Goal: Task Accomplishment & Management: Use online tool/utility

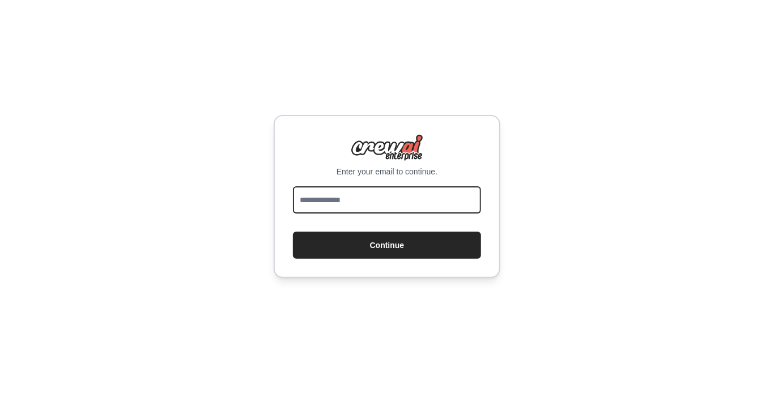
drag, startPoint x: 0, startPoint y: 0, endPoint x: 364, endPoint y: 199, distance: 414.6
click at [364, 199] on input "email" at bounding box center [387, 199] width 188 height 27
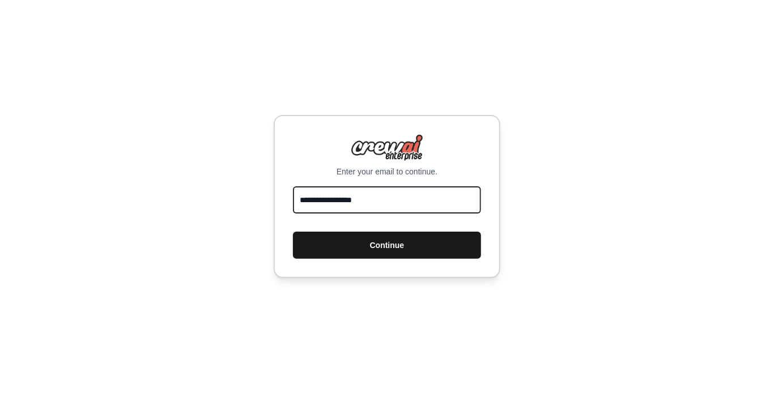
type input "**********"
click at [379, 247] on button "Continue" at bounding box center [387, 245] width 188 height 27
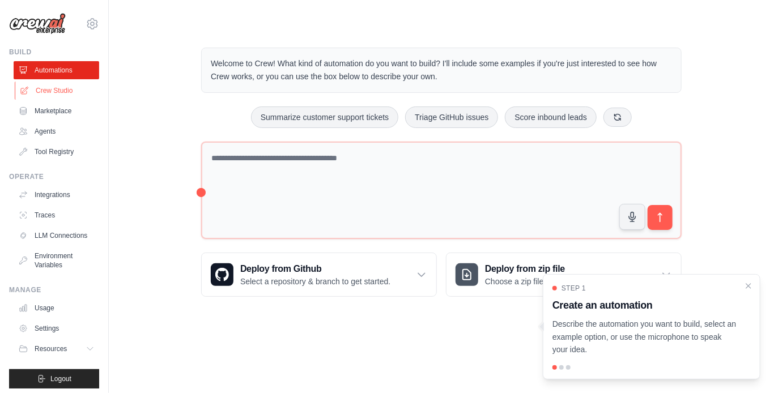
click at [45, 92] on link "Crew Studio" at bounding box center [58, 91] width 86 height 18
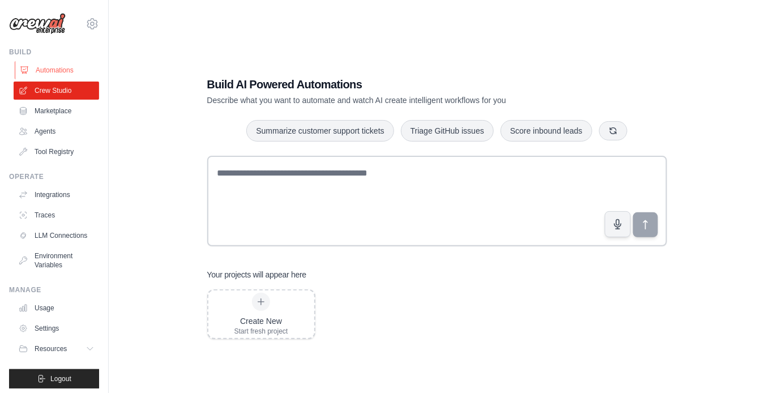
click at [51, 70] on link "Automations" at bounding box center [58, 70] width 86 height 18
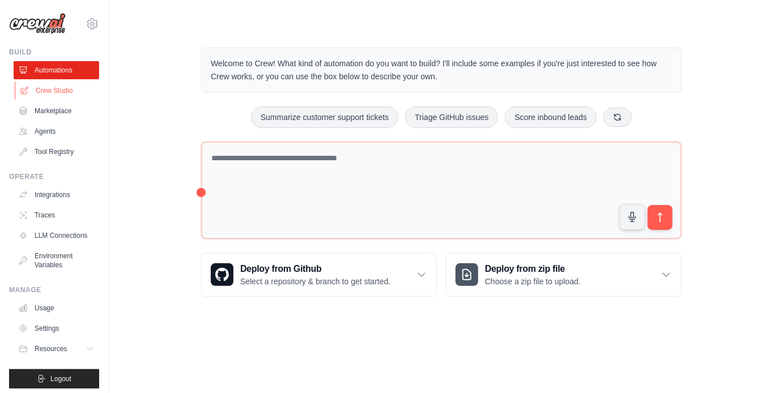
click at [58, 91] on link "Crew Studio" at bounding box center [58, 91] width 86 height 18
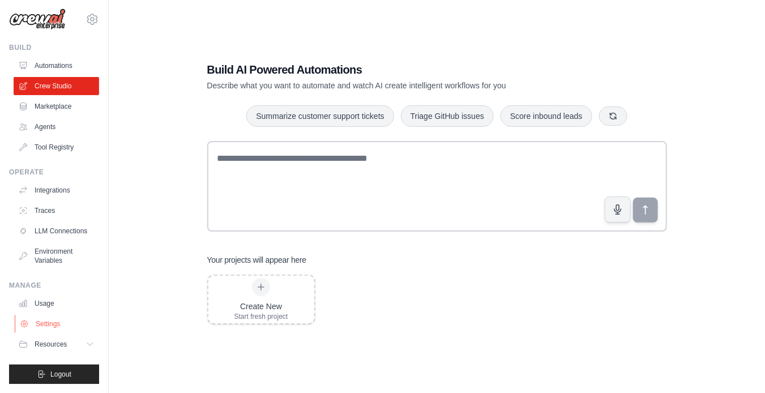
scroll to position [23, 0]
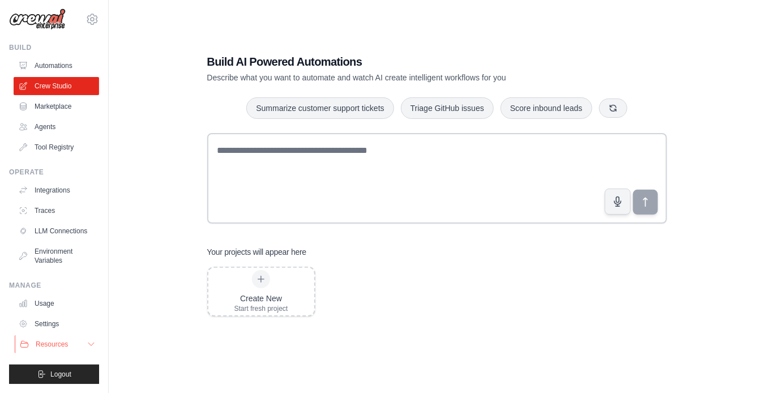
click at [87, 346] on icon at bounding box center [91, 344] width 9 height 9
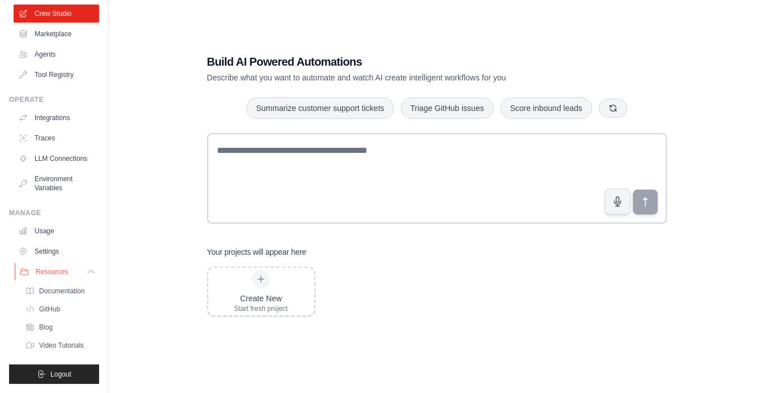
scroll to position [94, 0]
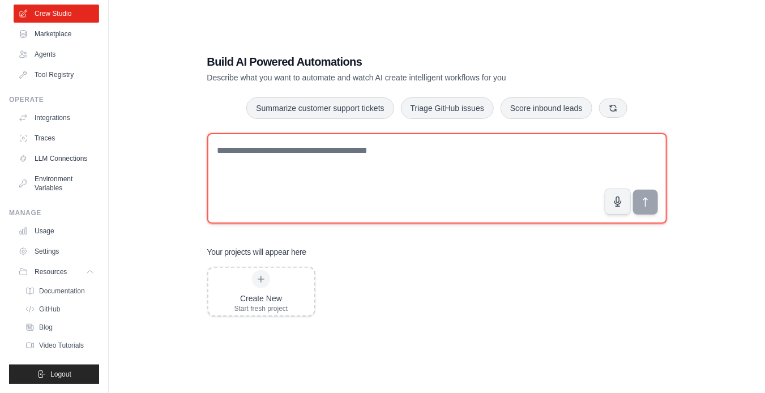
click at [268, 196] on textarea at bounding box center [437, 178] width 460 height 91
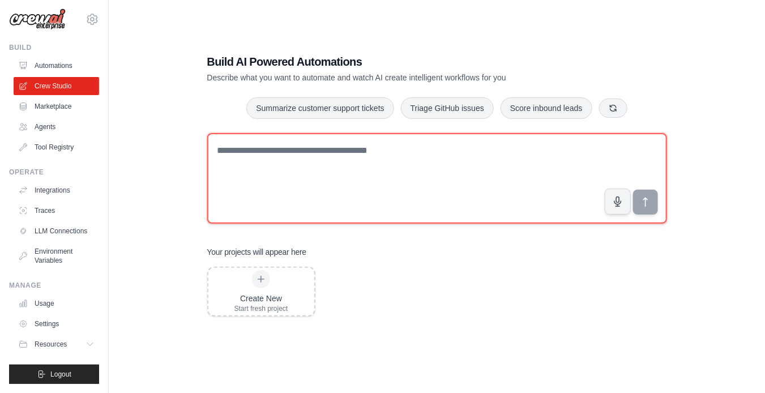
scroll to position [12, 0]
paste textarea "**********"
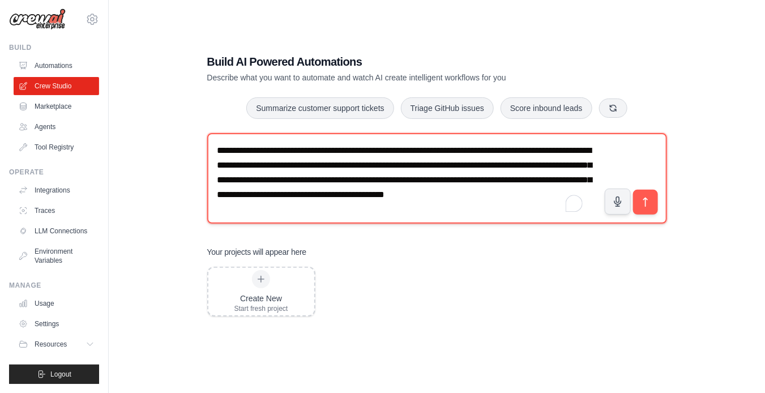
scroll to position [7, 0]
type textarea "**********"
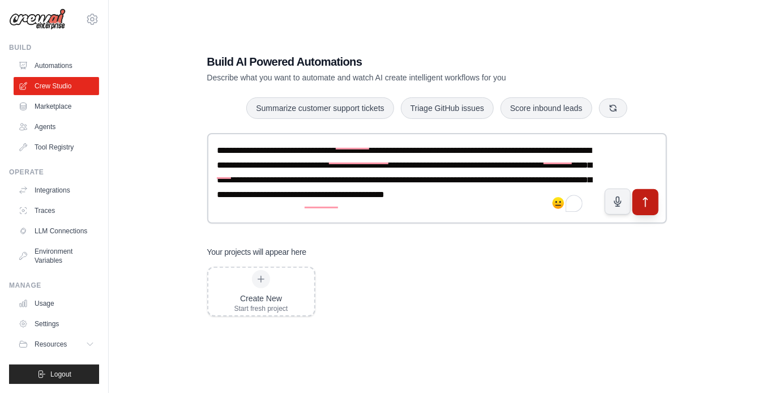
click at [642, 203] on icon "submit" at bounding box center [645, 202] width 12 height 12
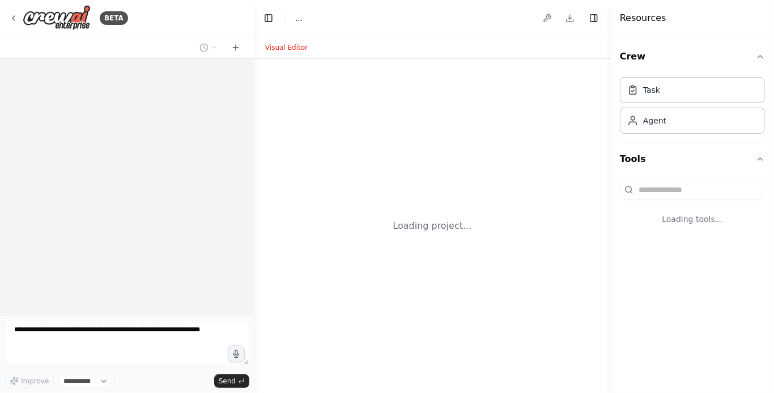
select select "****"
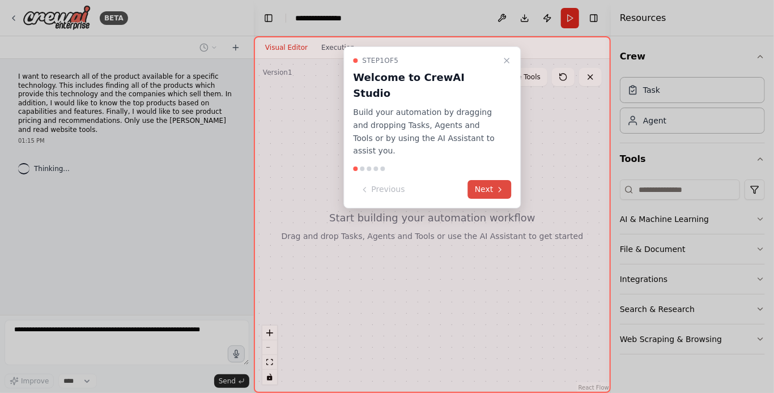
click at [486, 180] on button "Next" at bounding box center [490, 189] width 44 height 19
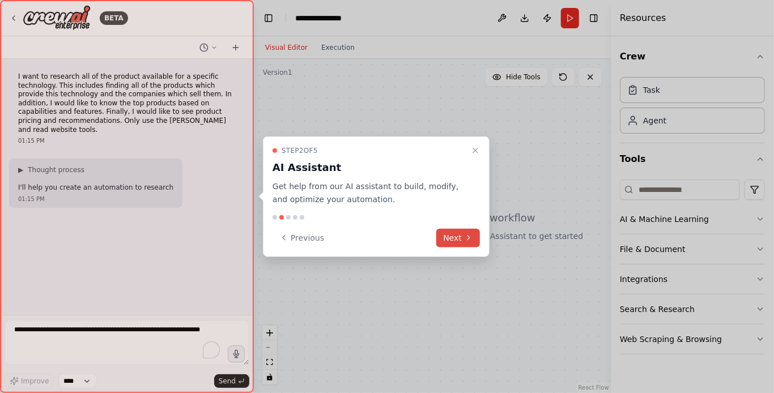
click at [465, 240] on icon at bounding box center [468, 237] width 9 height 9
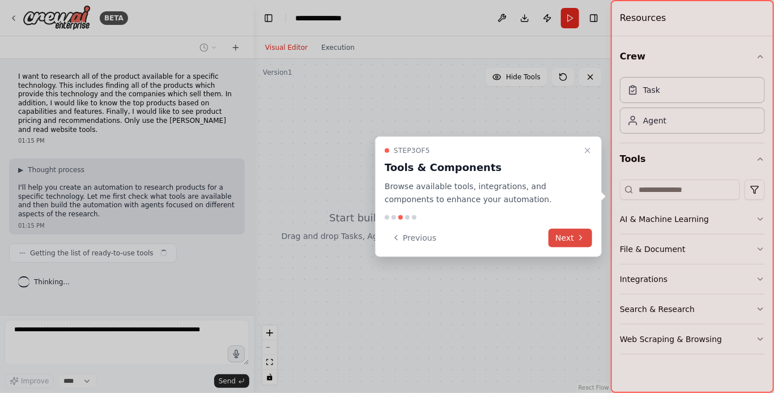
click at [570, 237] on button "Next" at bounding box center [570, 237] width 44 height 19
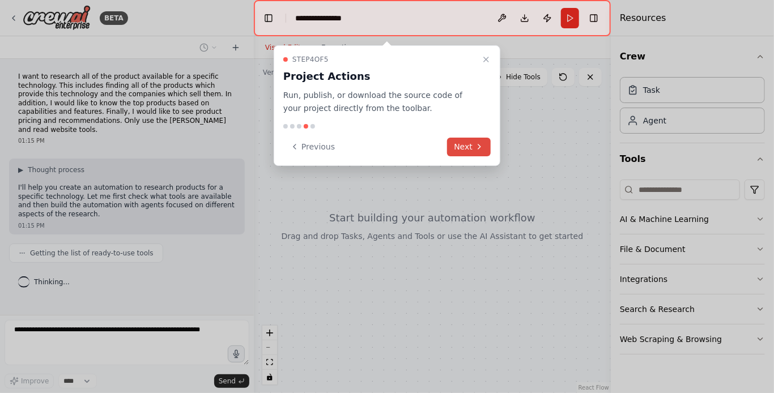
click at [481, 142] on icon at bounding box center [479, 146] width 9 height 9
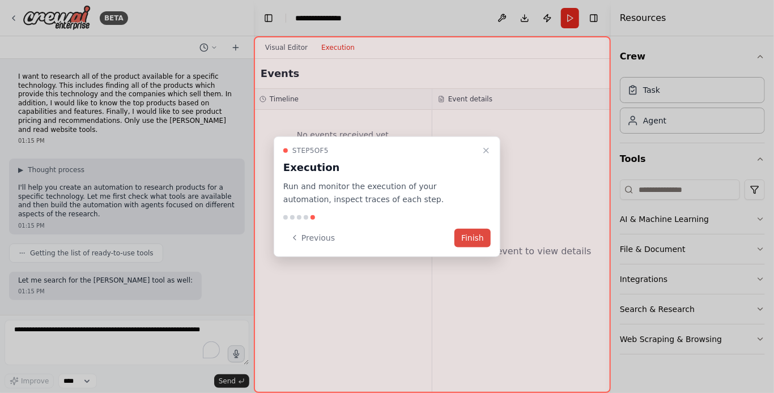
click at [472, 245] on button "Finish" at bounding box center [472, 237] width 36 height 19
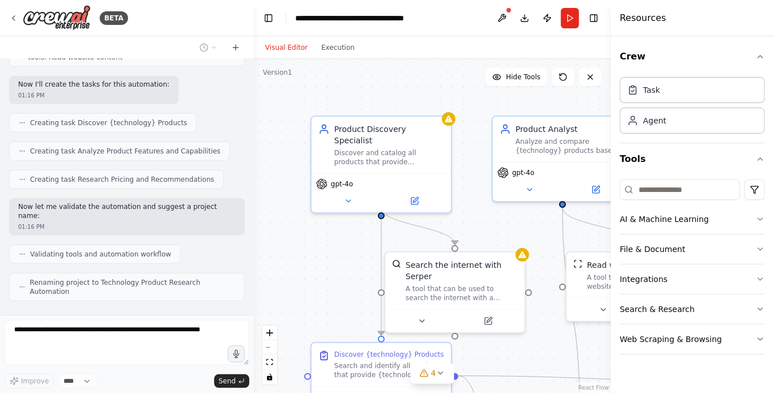
scroll to position [429, 0]
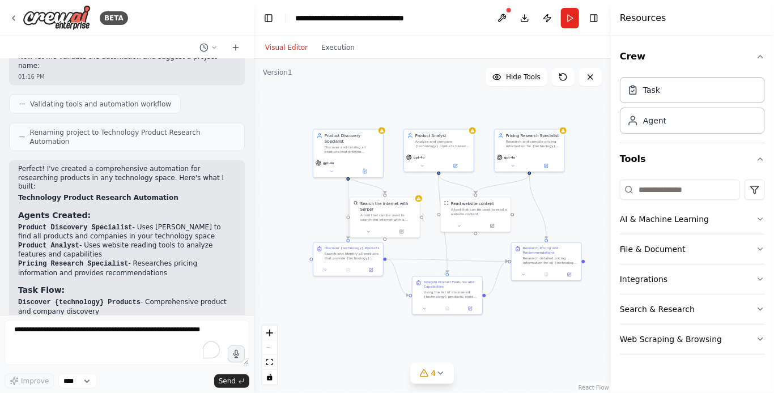
drag, startPoint x: 400, startPoint y: 247, endPoint x: 319, endPoint y: 215, distance: 87.0
click at [319, 215] on div ".deletable-edge-delete-btn { width: 20px; height: 20px; border: 0px solid #ffff…" at bounding box center [432, 226] width 357 height 334
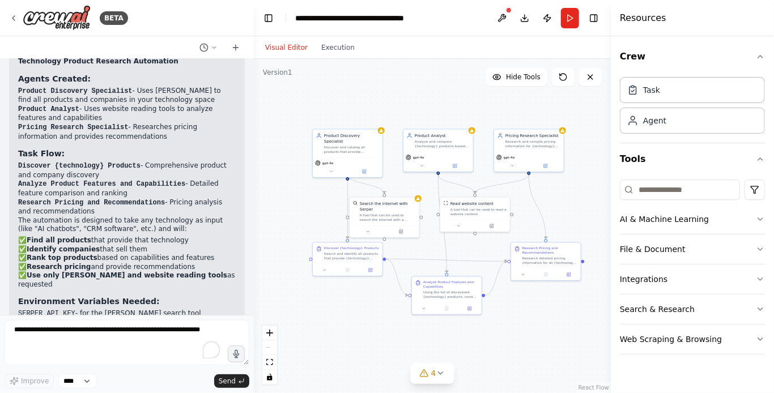
scroll to position [734, 0]
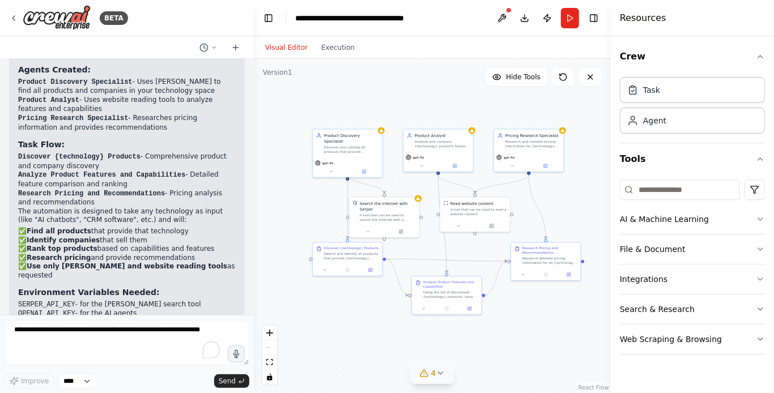
click at [439, 374] on icon at bounding box center [440, 373] width 5 height 2
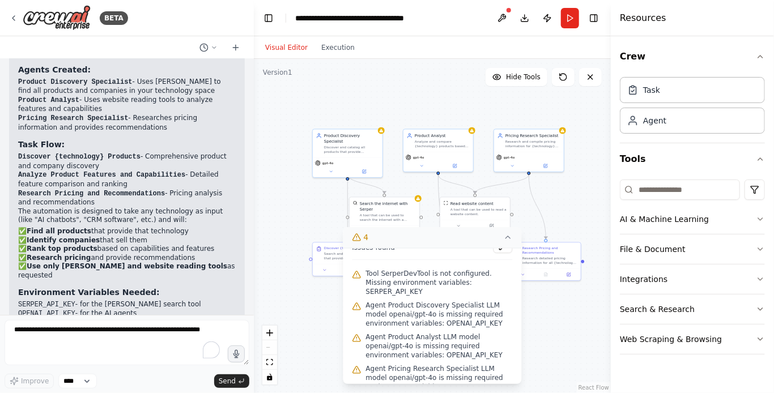
scroll to position [17, 0]
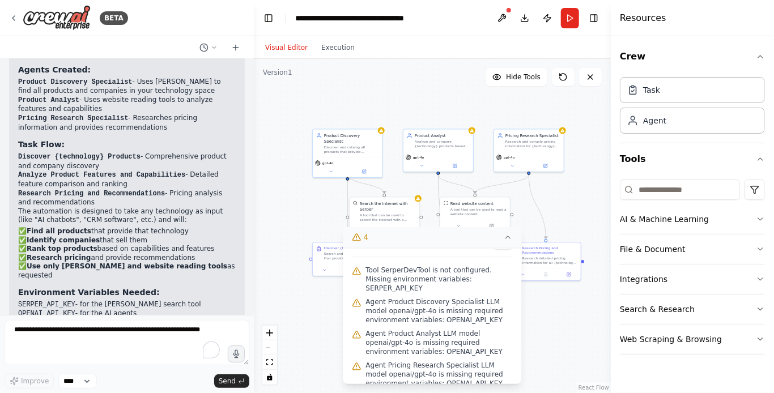
click at [556, 341] on div ".deletable-edge-delete-btn { width: 20px; height: 20px; border: 0px solid #ffff…" at bounding box center [432, 226] width 357 height 334
click at [358, 150] on div "Product Discovery Specialist Discover and catalog all products that provide {te…" at bounding box center [348, 143] width 70 height 28
click at [382, 132] on div at bounding box center [381, 129] width 7 height 7
click at [382, 131] on icon at bounding box center [381, 128] width 4 height 3
click at [589, 177] on div ".deletable-edge-delete-btn { width: 20px; height: 20px; border: 0px solid #ffff…" at bounding box center [432, 226] width 357 height 334
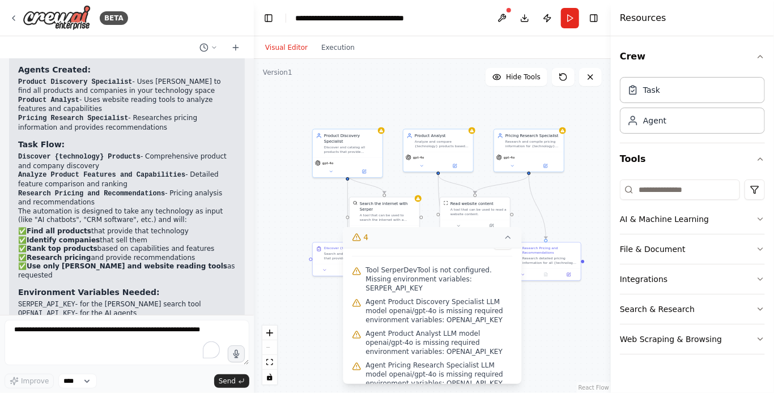
click at [509, 237] on icon at bounding box center [507, 237] width 9 height 9
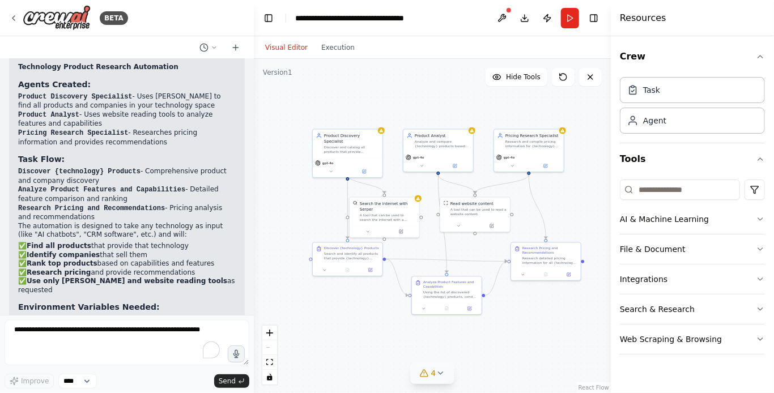
scroll to position [734, 0]
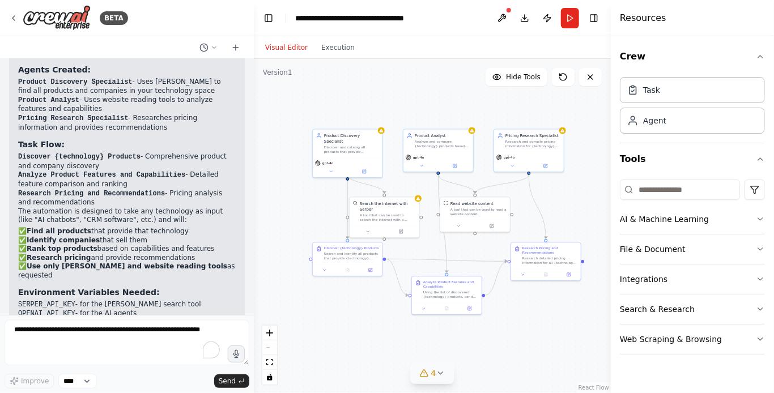
click at [38, 301] on code "SERPER_API_KEY" at bounding box center [46, 305] width 57 height 8
click at [33, 310] on code "OPENAI_API_KEY" at bounding box center [46, 314] width 57 height 8
click at [50, 301] on code "SERPER_API_KEY" at bounding box center [46, 305] width 57 height 8
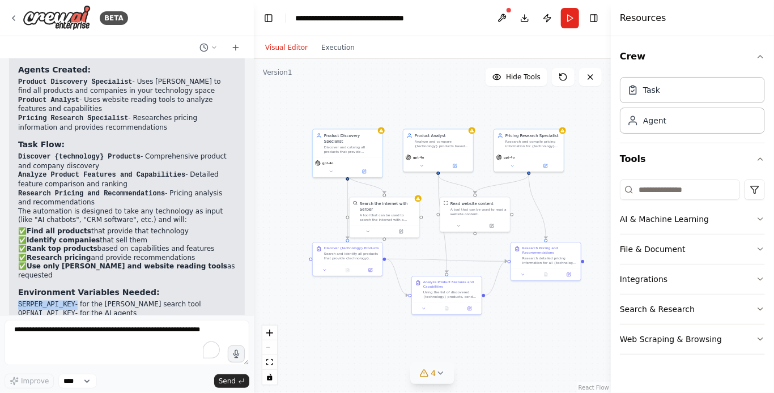
click at [50, 301] on code "SERPER_API_KEY" at bounding box center [46, 305] width 57 height 8
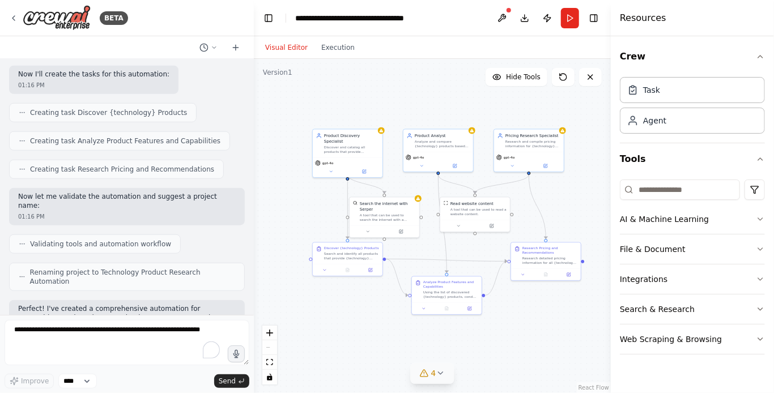
scroll to position [507, 0]
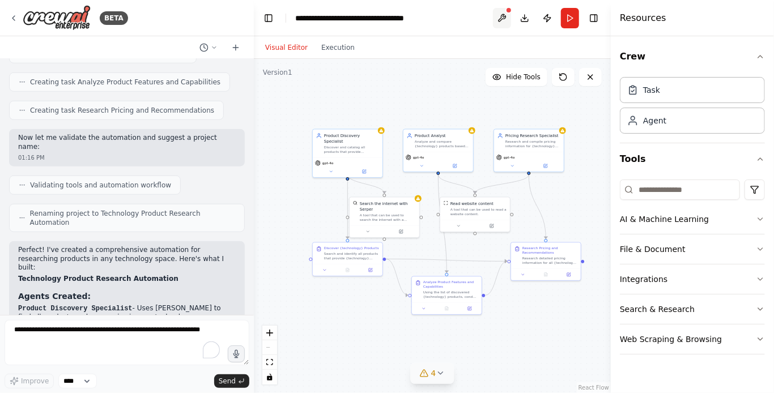
click at [503, 20] on button at bounding box center [502, 18] width 18 height 20
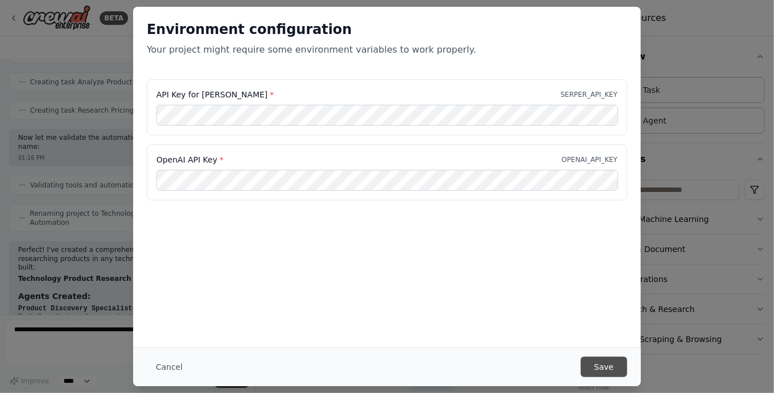
scroll to position [0, 0]
click at [604, 364] on button "Save" at bounding box center [603, 367] width 46 height 20
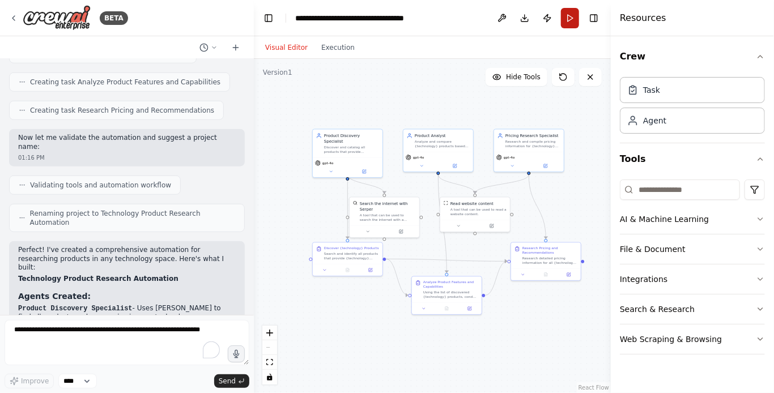
click at [571, 14] on button "Run" at bounding box center [570, 18] width 18 height 20
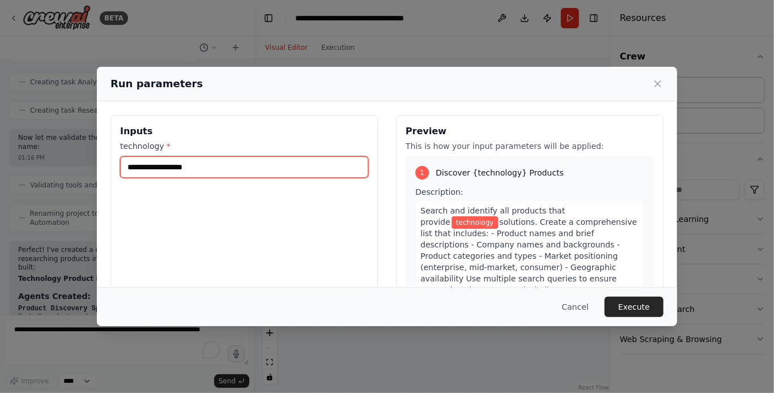
click at [203, 166] on input "technology *" at bounding box center [244, 167] width 248 height 22
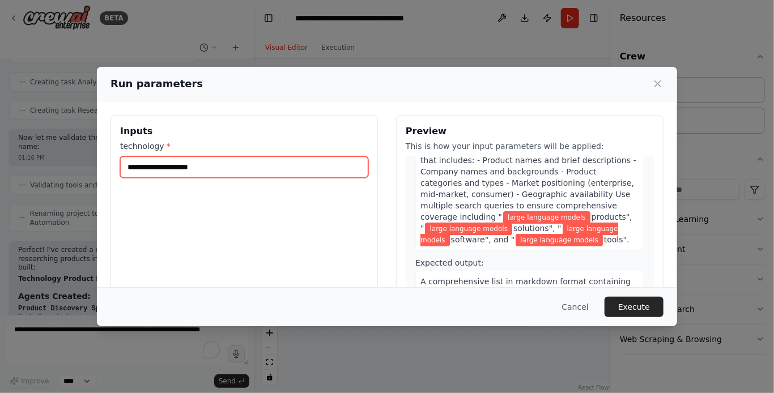
scroll to position [113, 0]
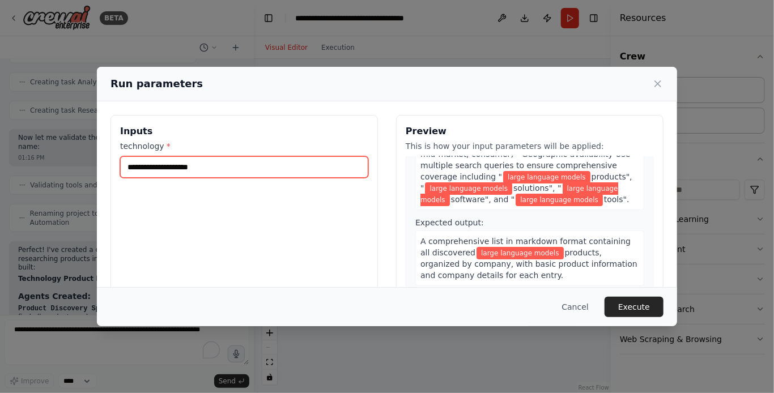
drag, startPoint x: 214, startPoint y: 169, endPoint x: 101, endPoint y: 163, distance: 112.8
click at [101, 163] on div "**********" at bounding box center [387, 249] width 580 height 296
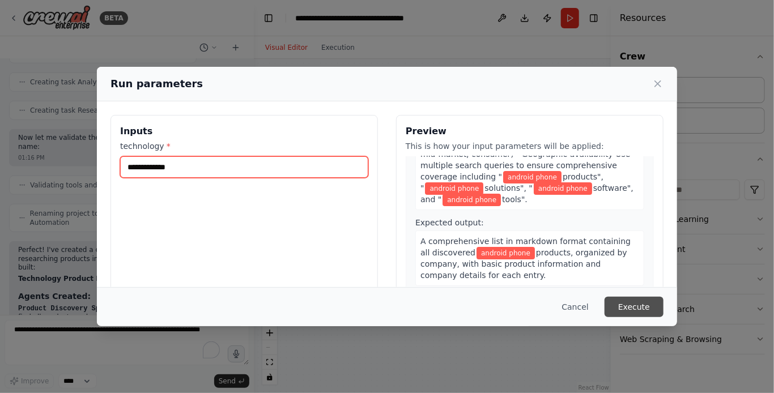
type input "**********"
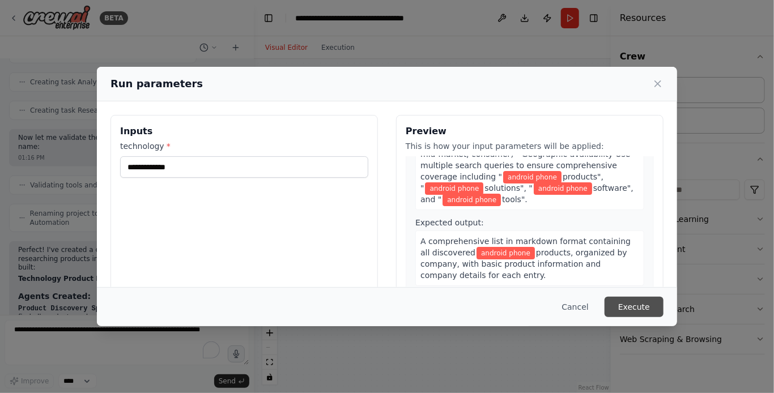
click at [643, 307] on button "Execute" at bounding box center [633, 307] width 59 height 20
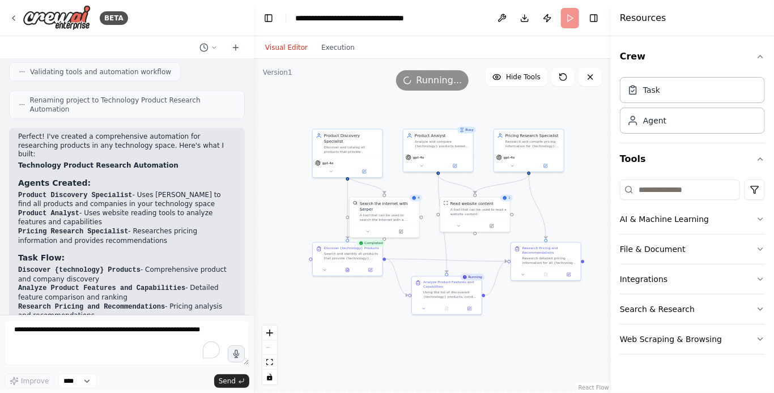
scroll to position [734, 0]
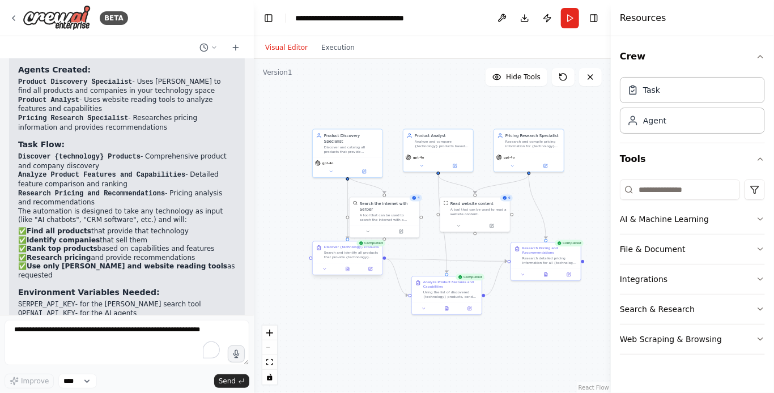
click at [365, 252] on div "Search and identify all products that provide {technology} solutions. Create a …" at bounding box center [351, 255] width 55 height 9
click at [355, 258] on div "Search and identify all products that provide {technology} solutions. Create a …" at bounding box center [351, 255] width 55 height 9
click at [348, 271] on button at bounding box center [347, 269] width 24 height 7
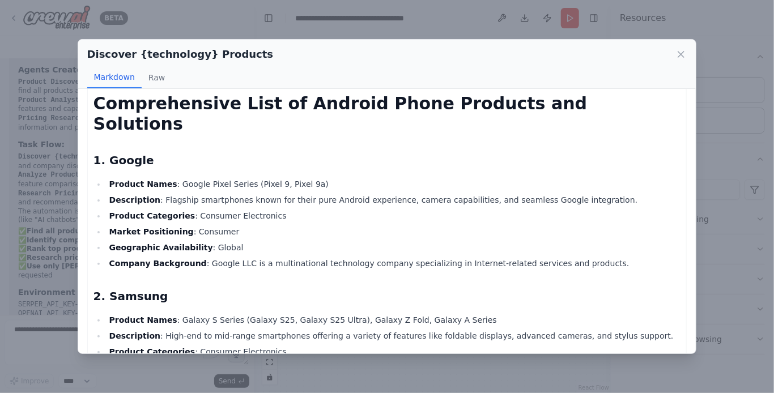
scroll to position [0, 0]
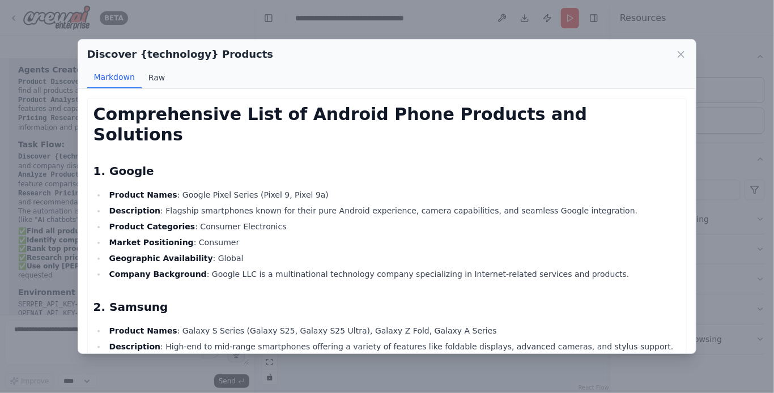
click at [156, 79] on button "Raw" at bounding box center [157, 78] width 30 height 22
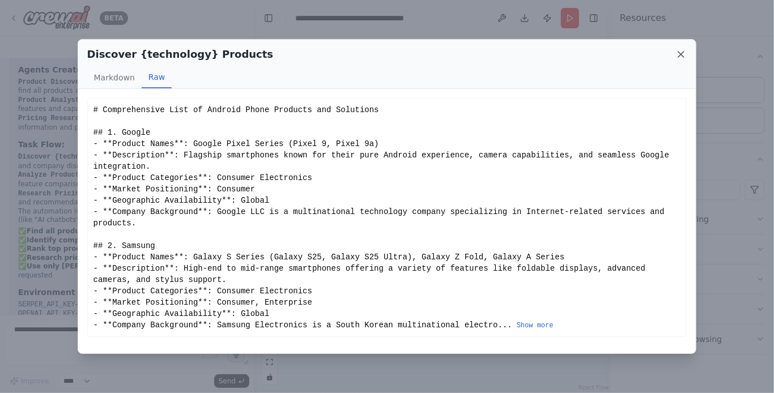
click at [678, 56] on icon at bounding box center [681, 55] width 6 height 6
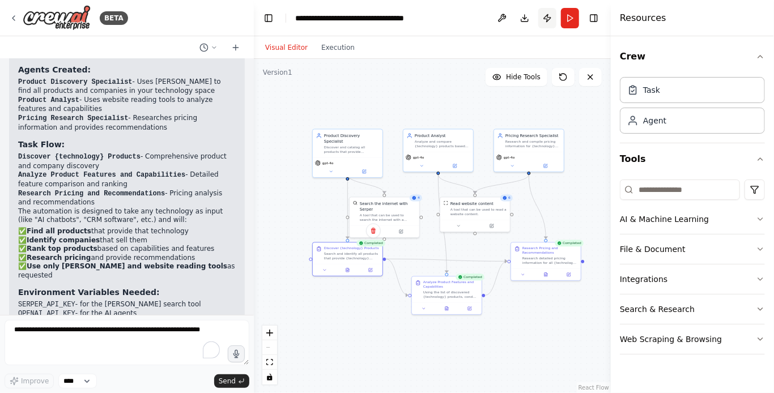
click at [549, 18] on button "Publish" at bounding box center [547, 18] width 18 height 20
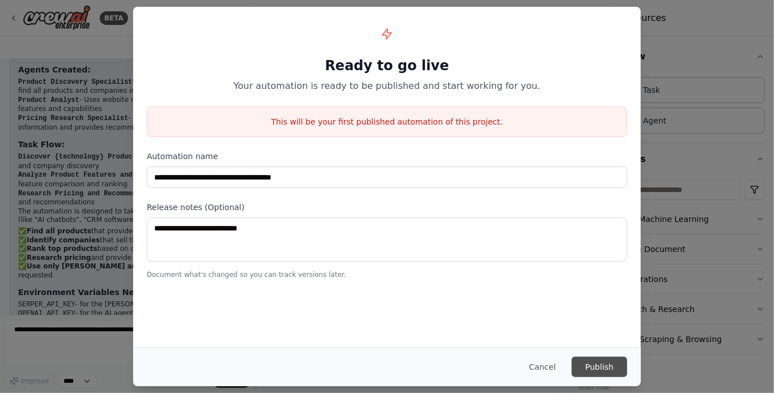
click at [596, 371] on button "Publish" at bounding box center [598, 367] width 55 height 20
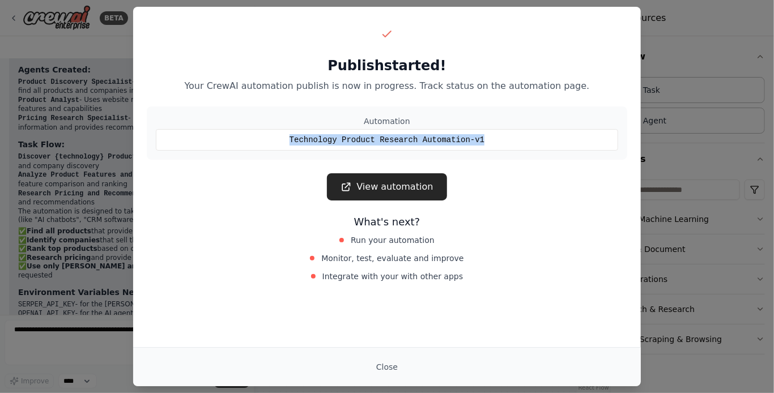
drag, startPoint x: 298, startPoint y: 140, endPoint x: 494, endPoint y: 134, distance: 196.0
click at [494, 134] on div "Technology Product Research Automation-v1" at bounding box center [387, 140] width 462 height 22
copy div "Technology Product Research Automation-v1"
click at [388, 368] on button "Close" at bounding box center [387, 367] width 40 height 20
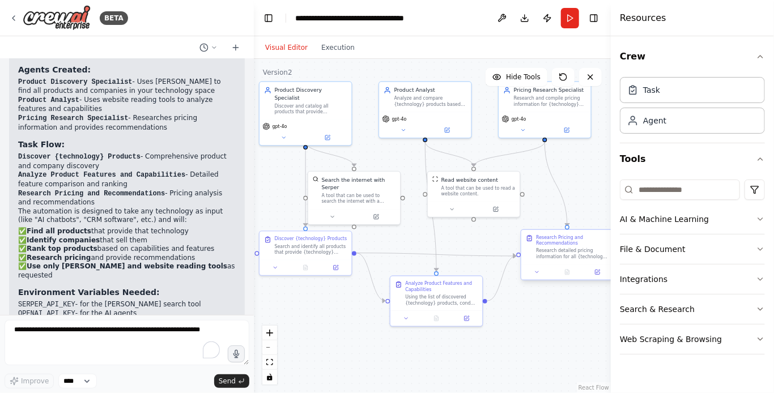
click at [574, 251] on div "Research detailed pricing information for all {technology} products identified …" at bounding box center [572, 254] width 72 height 12
click at [566, 251] on div "Research detailed pricing information for all {technology} products identified …" at bounding box center [572, 254] width 72 height 12
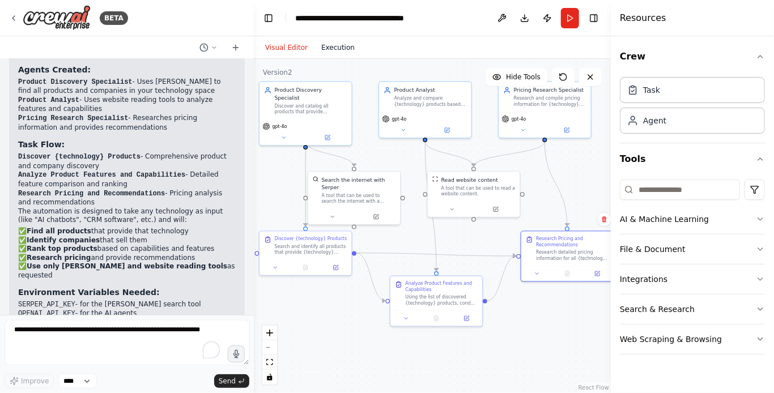
click at [332, 45] on button "Execution" at bounding box center [337, 48] width 47 height 14
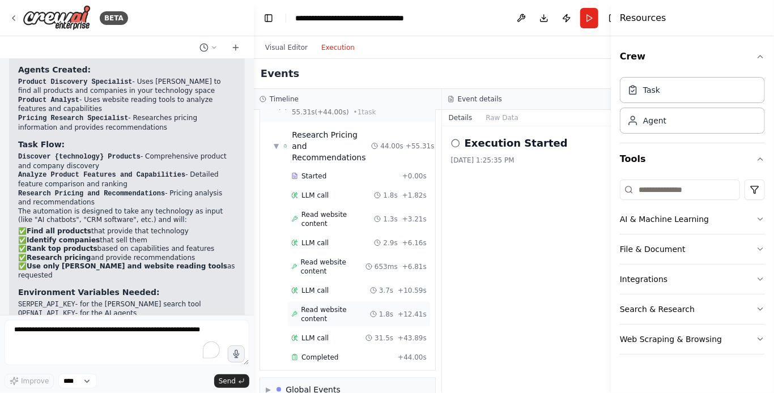
scroll to position [655, 0]
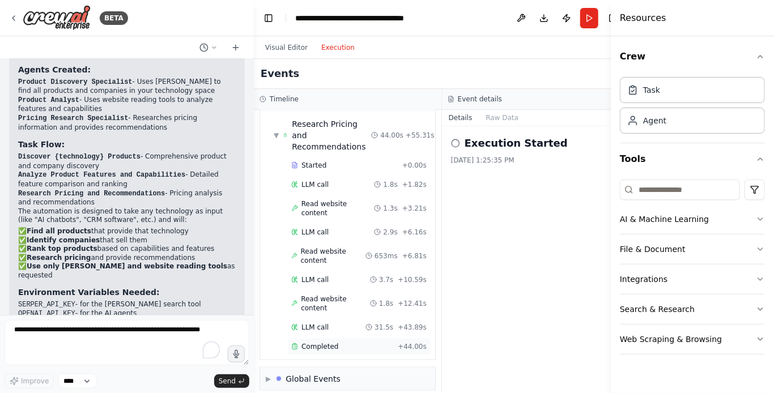
click at [326, 342] on span "Completed" at bounding box center [319, 346] width 37 height 9
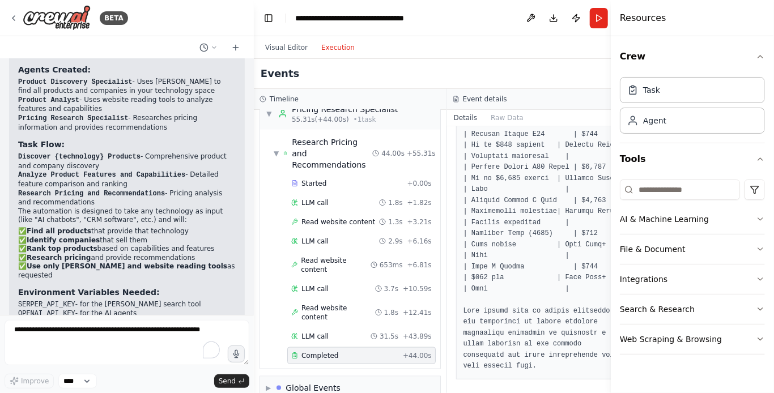
scroll to position [1474, 0]
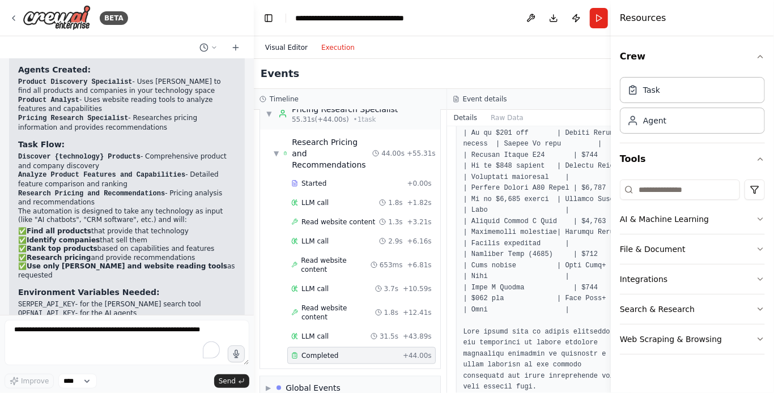
click at [287, 50] on button "Visual Editor" at bounding box center [286, 48] width 56 height 14
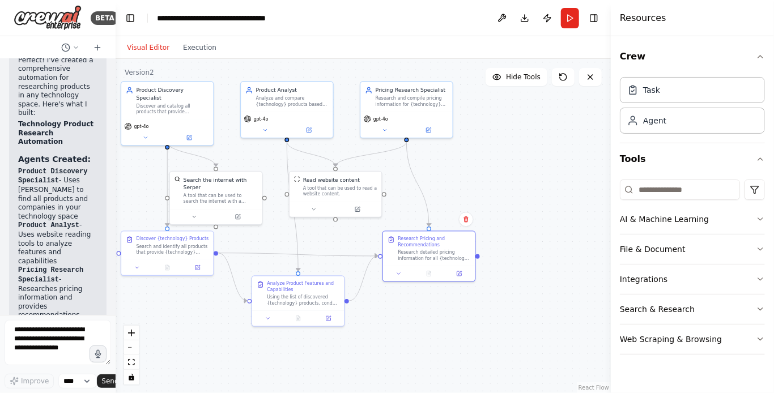
scroll to position [1314, 0]
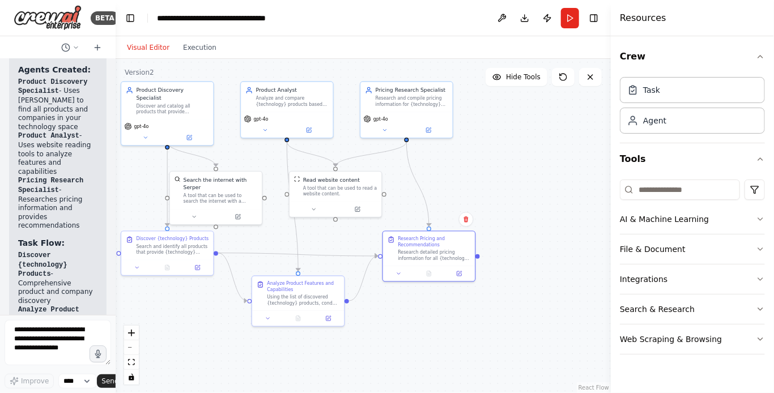
drag, startPoint x: 252, startPoint y: 199, endPoint x: 116, endPoint y: 194, distance: 136.5
click at [116, 194] on div "BETA I want to research all of the product available for a specific technology.…" at bounding box center [387, 196] width 774 height 393
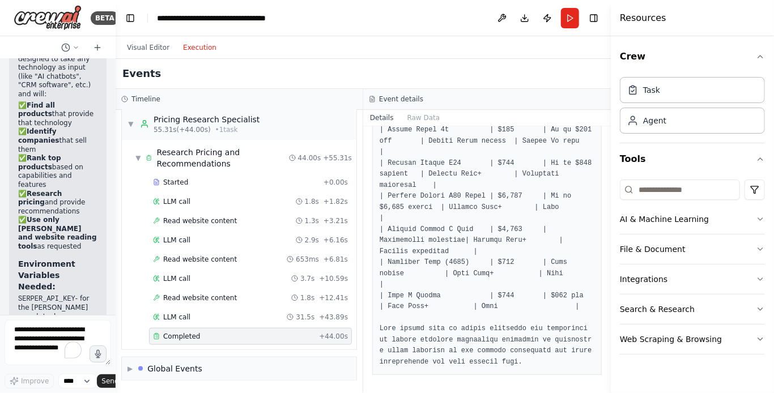
scroll to position [1276, 0]
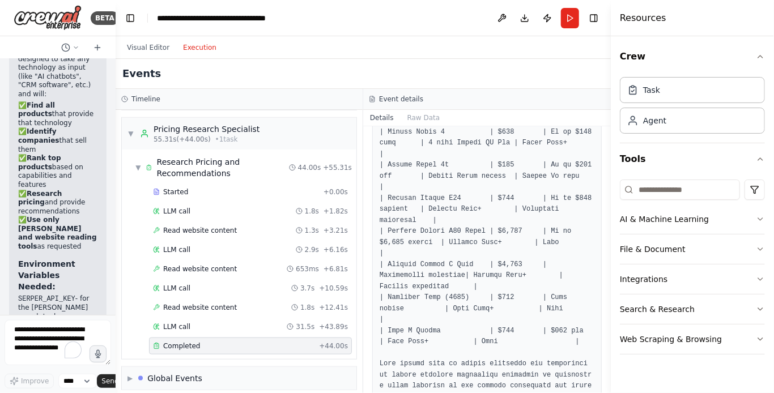
click at [193, 46] on button "Execution" at bounding box center [199, 48] width 47 height 14
click at [127, 374] on span "▶" at bounding box center [129, 378] width 5 height 9
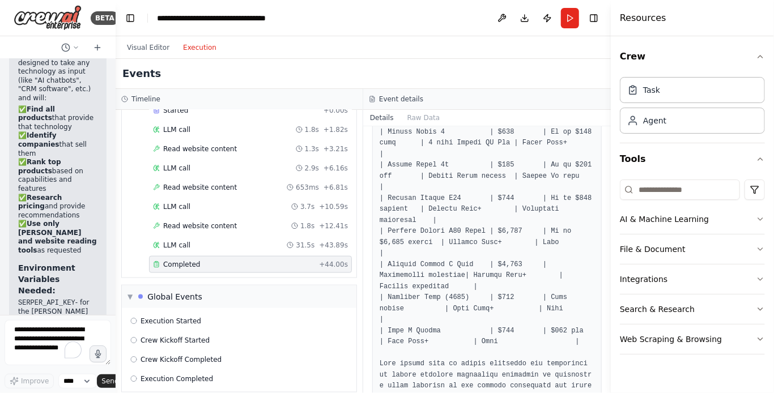
scroll to position [1674, 0]
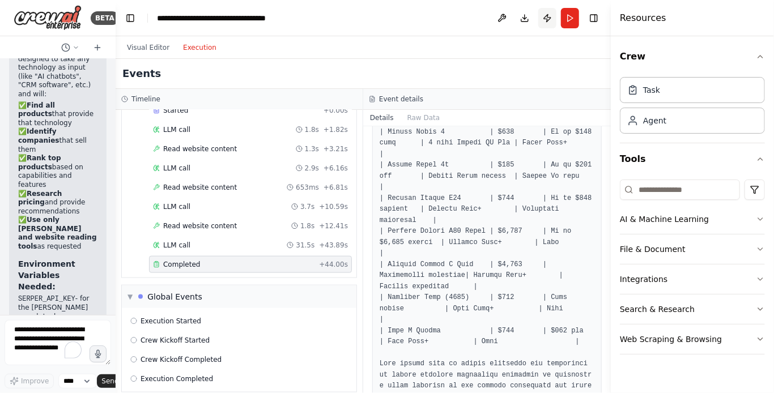
click at [554, 15] on button "Publish" at bounding box center [547, 18] width 18 height 20
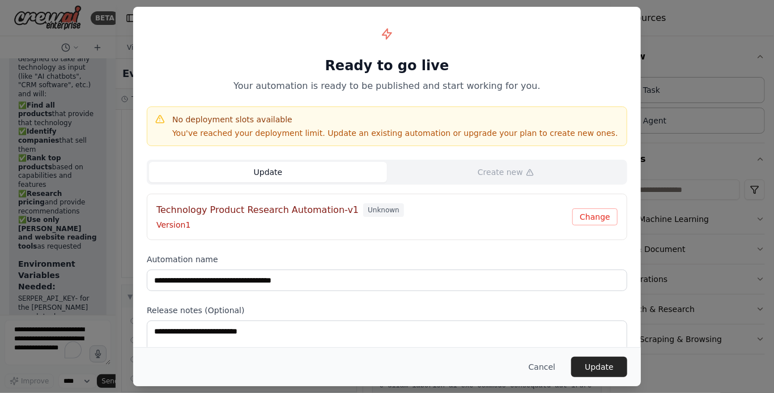
click at [253, 210] on h4 "Technology Product Research Automation-v1" at bounding box center [257, 210] width 202 height 14
click at [165, 224] on p "Version 1" at bounding box center [364, 224] width 416 height 11
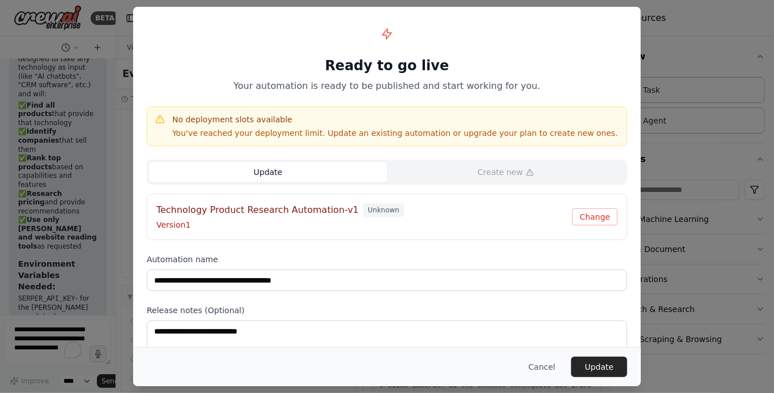
click at [215, 241] on div "**********" at bounding box center [386, 201] width 507 height 389
click at [540, 368] on button "Cancel" at bounding box center [541, 367] width 45 height 20
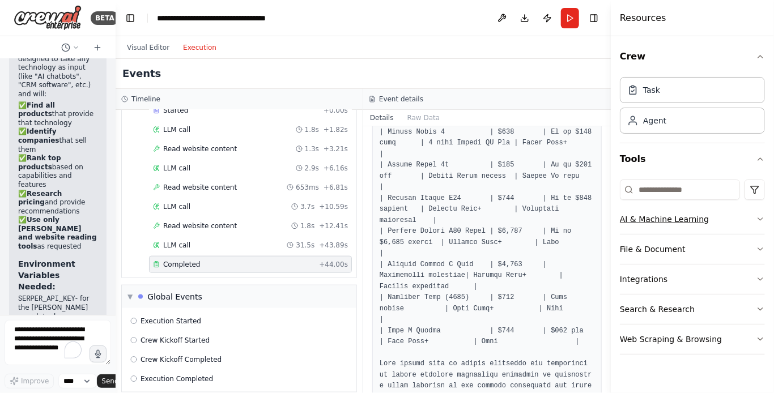
click at [762, 219] on icon "button" at bounding box center [759, 219] width 9 height 9
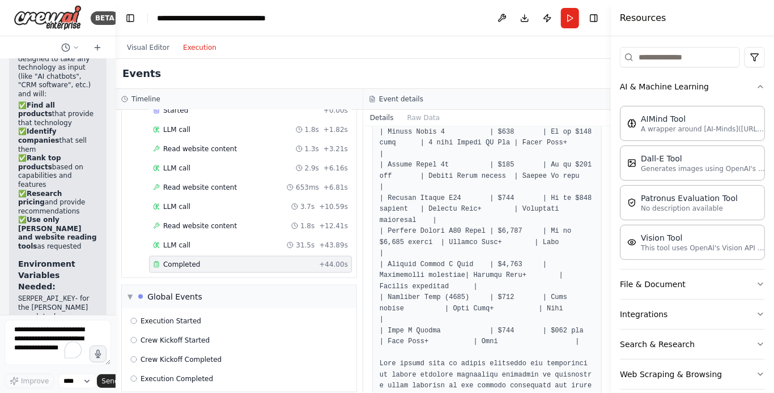
scroll to position [142, 0]
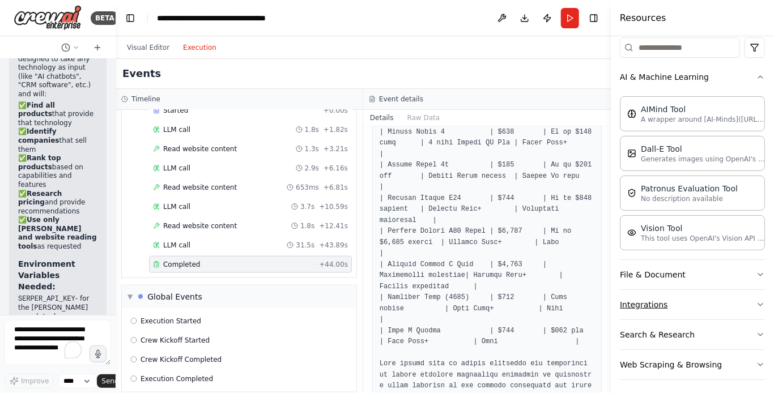
click at [730, 297] on button "Integrations" at bounding box center [691, 304] width 145 height 29
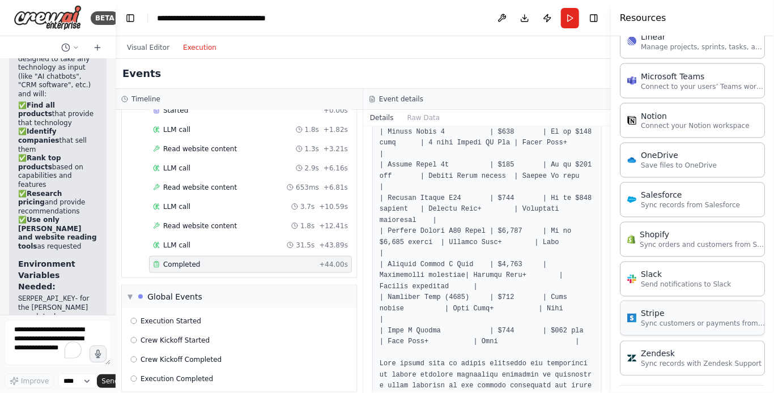
scroll to position [933, 0]
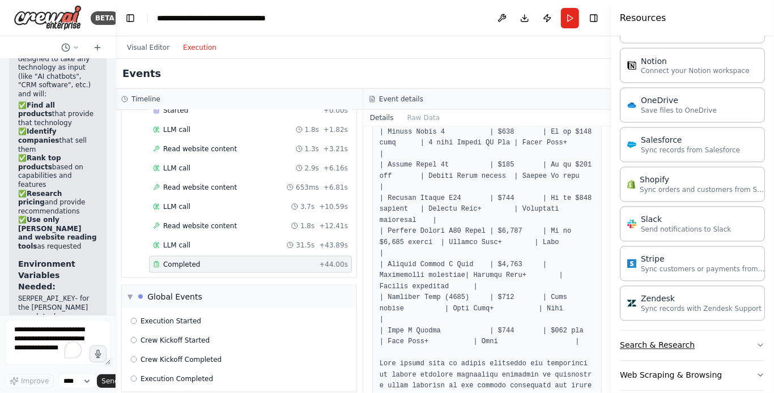
click at [659, 331] on button "Search & Research" at bounding box center [691, 345] width 145 height 29
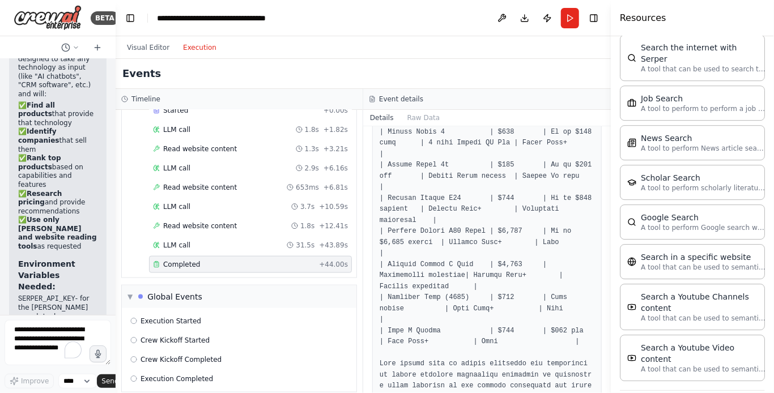
scroll to position [1501, 0]
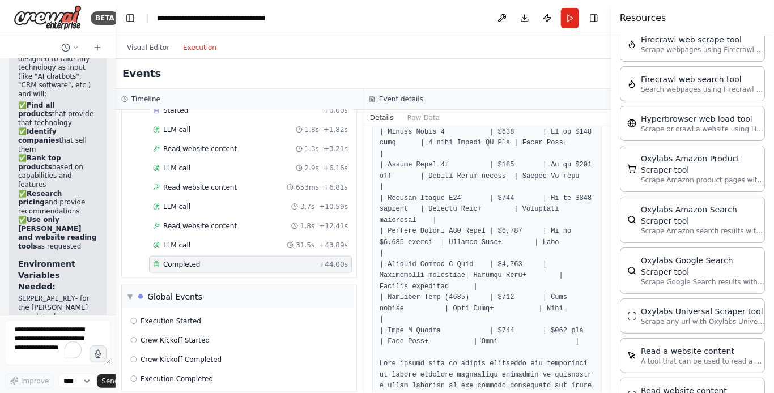
scroll to position [2092, 0]
